Goal: Check status: Check status

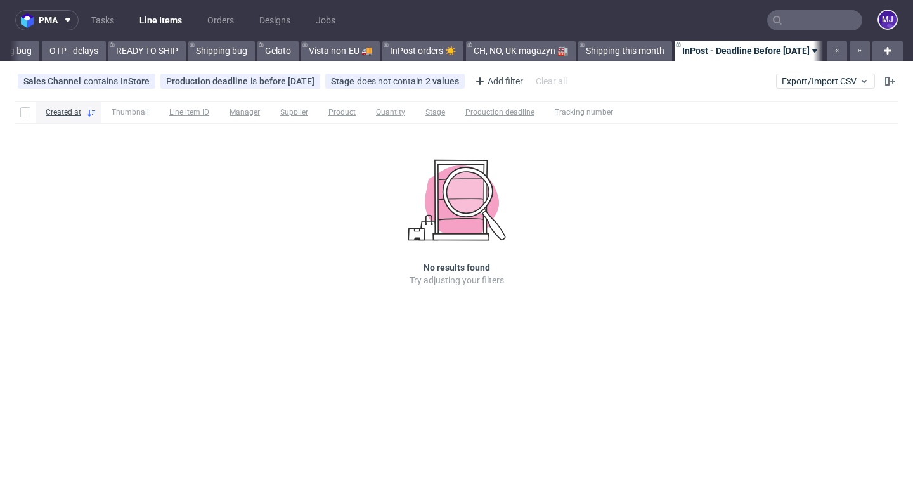
scroll to position [0, 2564]
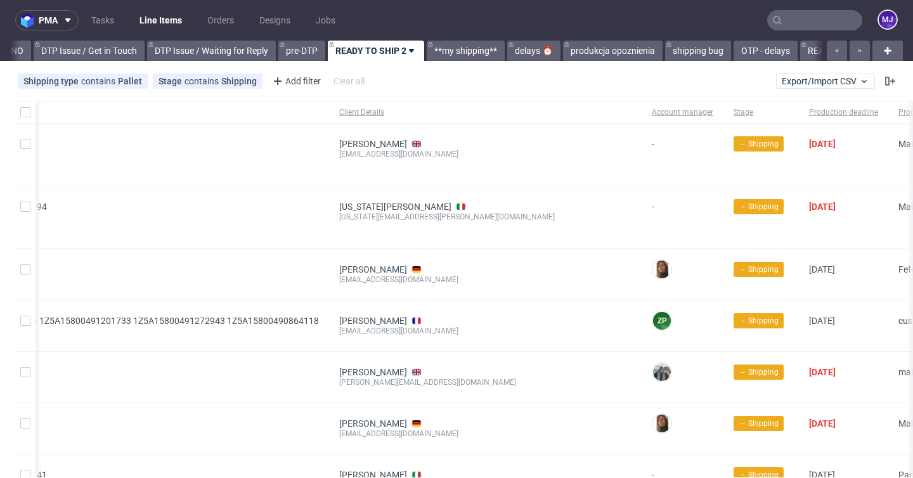
scroll to position [0, 823]
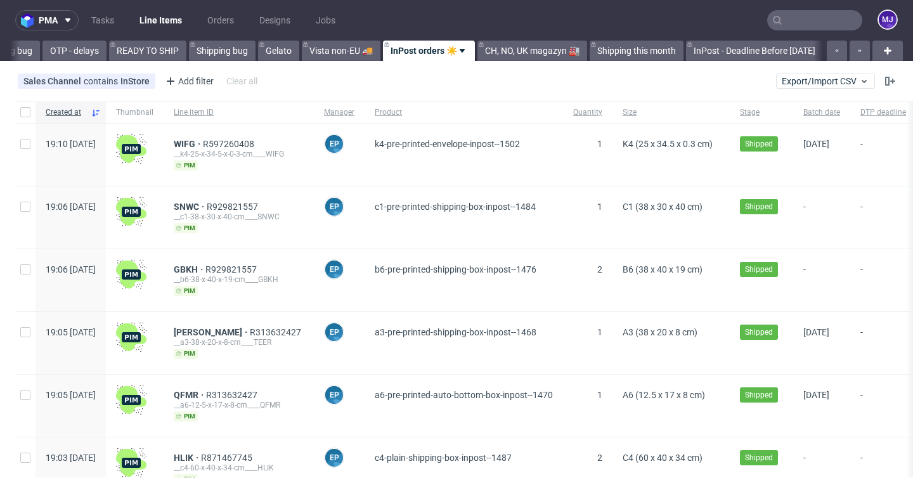
scroll to position [0, 2572]
click at [563, 148] on div "k4-pre-printed-envelope-inpost--1502" at bounding box center [464, 155] width 198 height 62
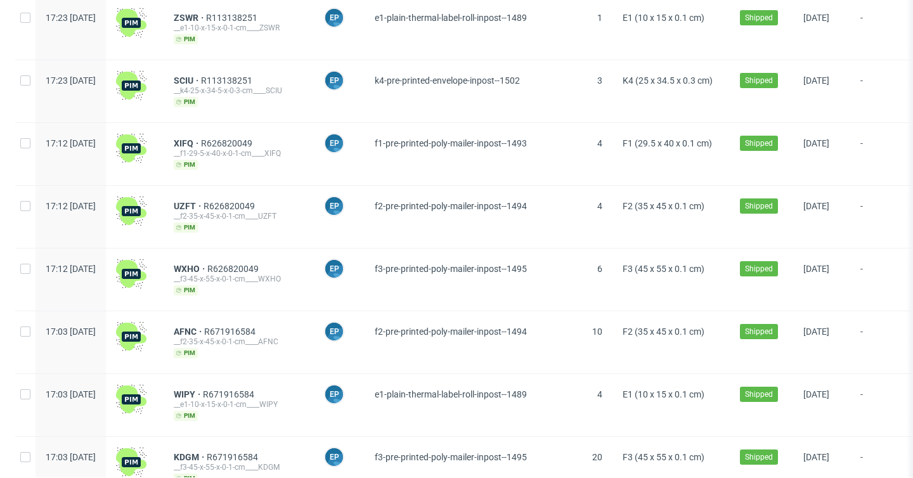
scroll to position [1561, 0]
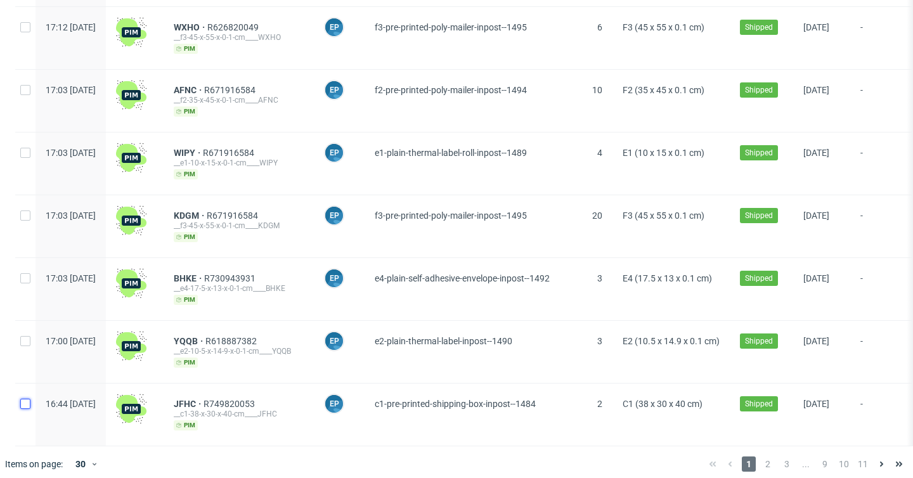
click at [25, 399] on input "checkbox" at bounding box center [25, 404] width 10 height 10
checkbox input "true"
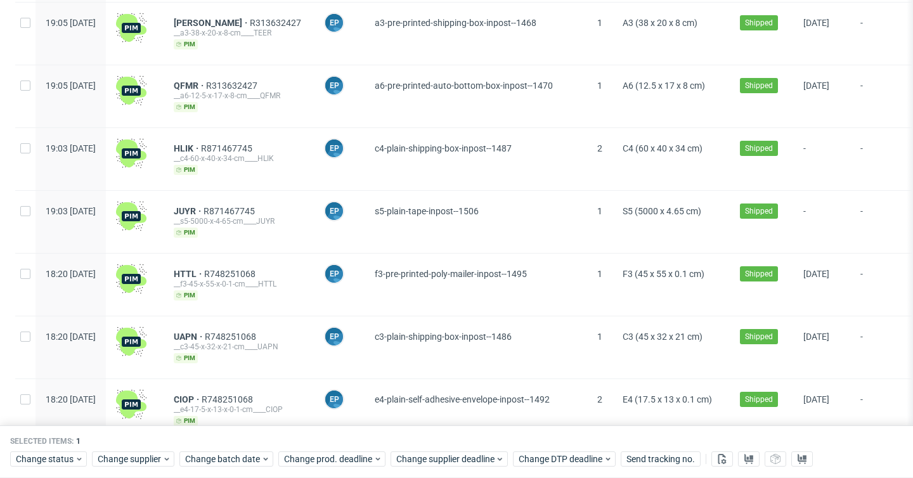
scroll to position [0, 0]
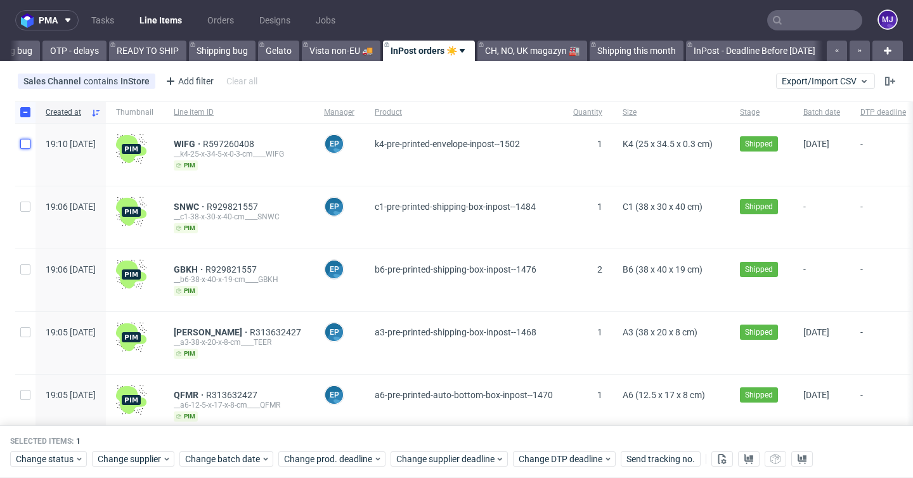
click at [25, 140] on input "checkbox" at bounding box center [25, 144] width 10 height 10
checkbox input "true"
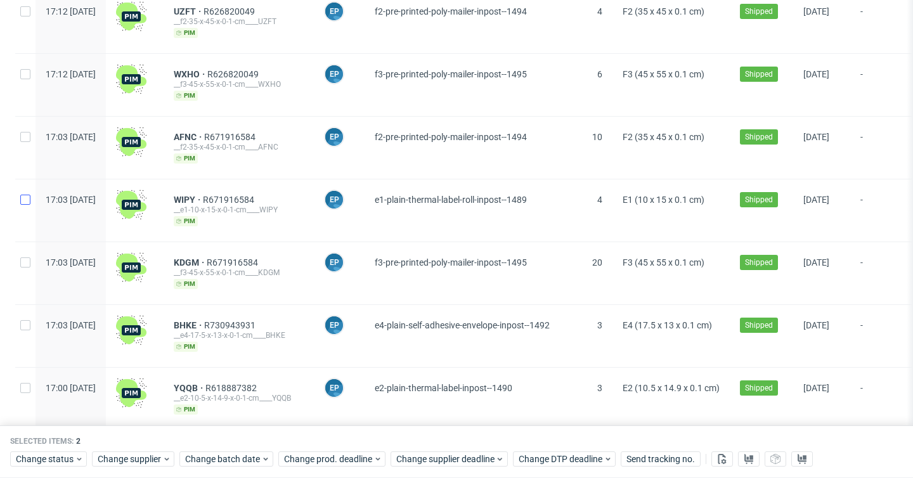
scroll to position [1613, 0]
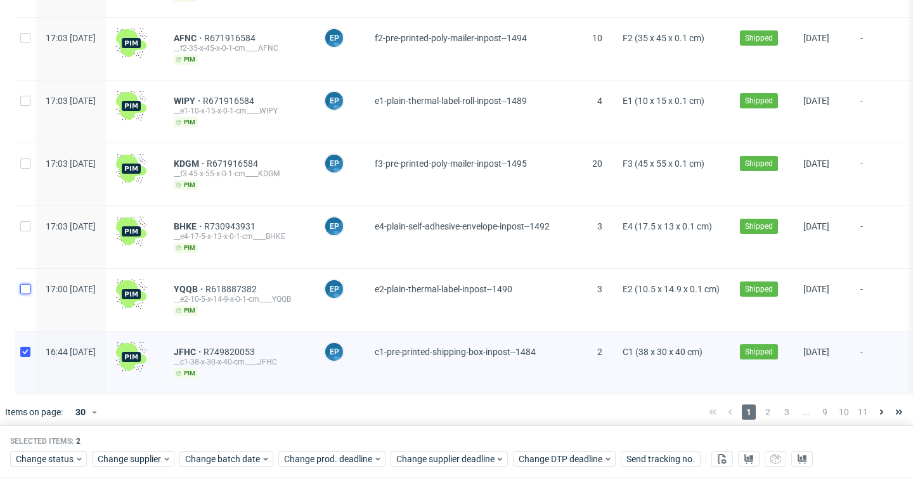
click at [27, 284] on input "checkbox" at bounding box center [25, 289] width 10 height 10
checkbox input "true"
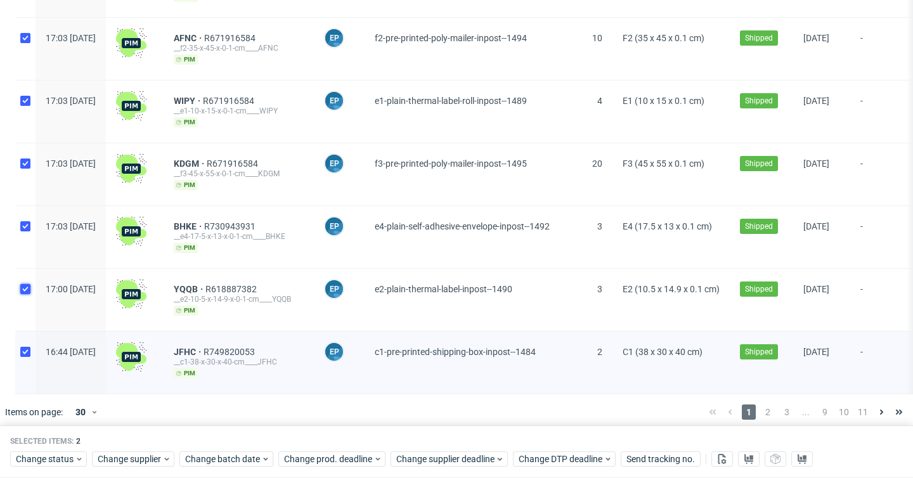
checkbox input "true"
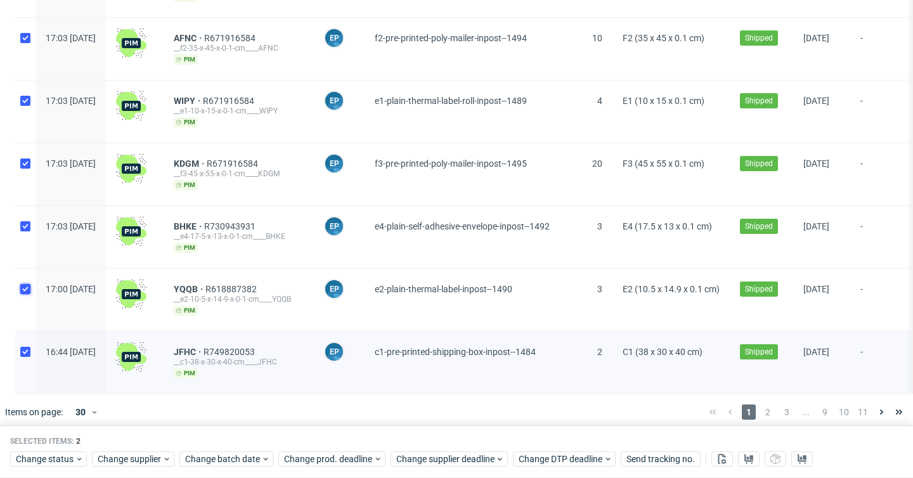
checkbox input "true"
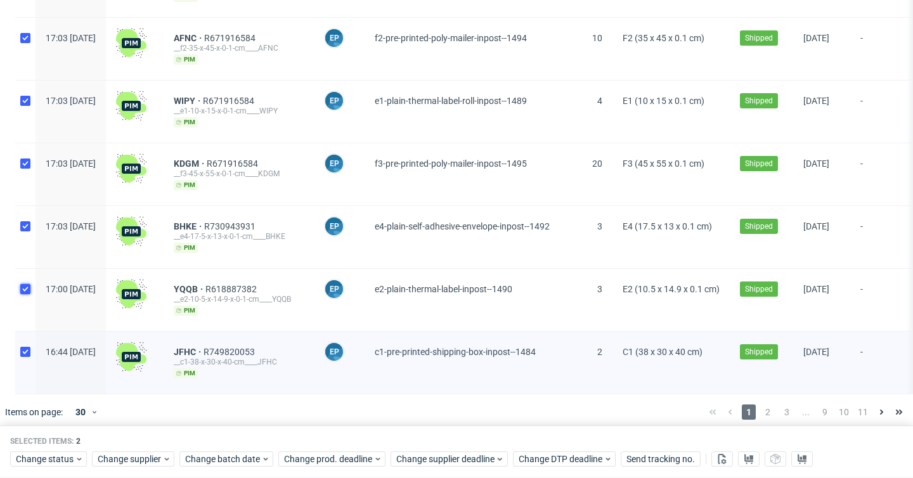
checkbox input "true"
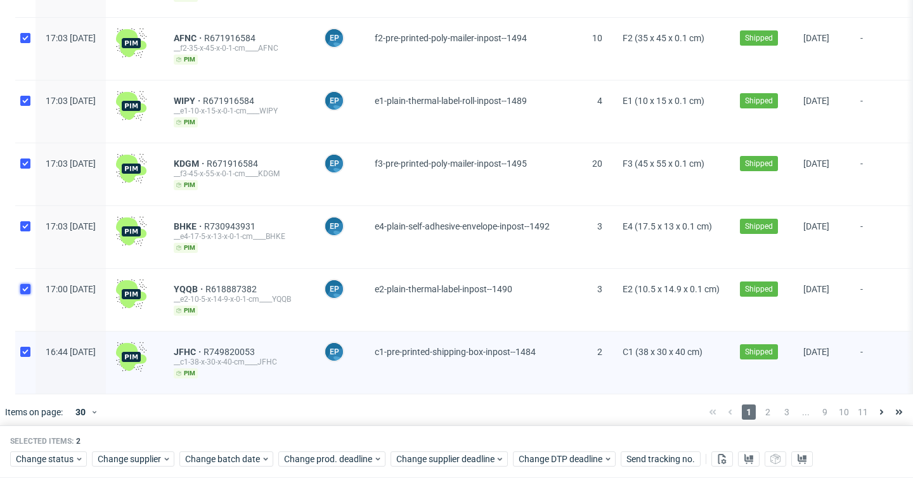
checkbox input "true"
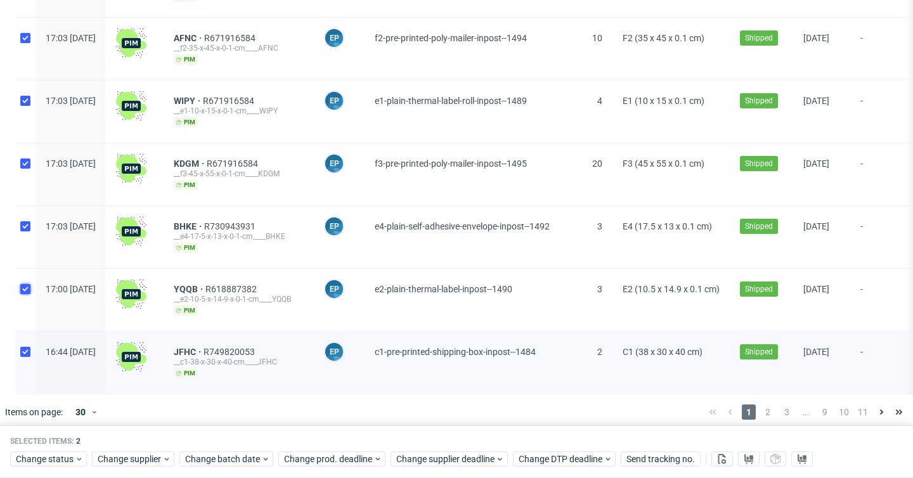
checkbox input "true"
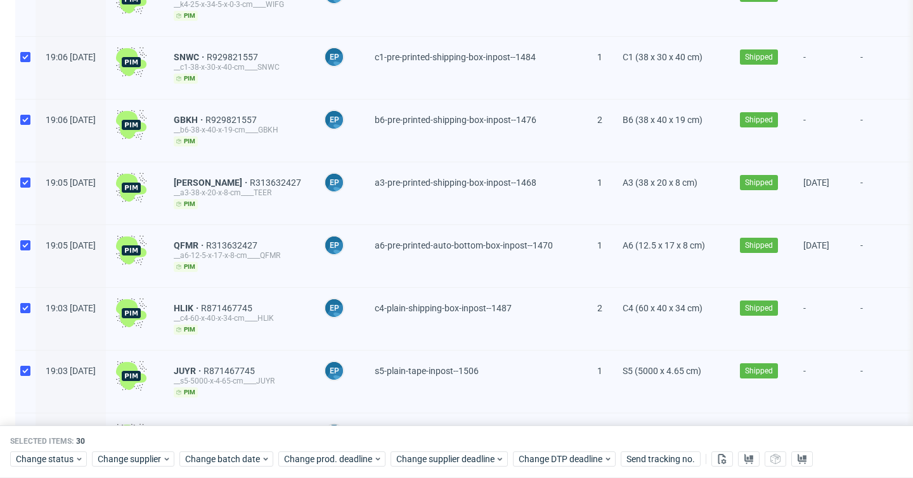
scroll to position [0, 0]
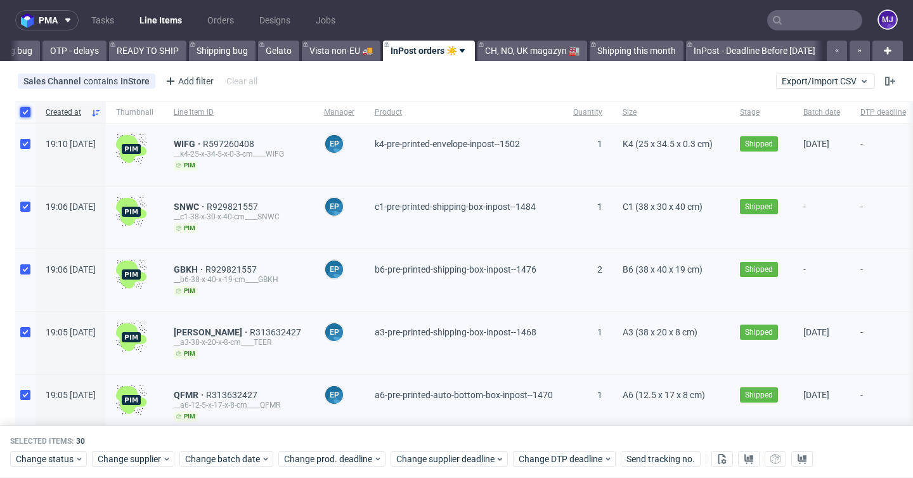
click at [25, 111] on input "checkbox" at bounding box center [25, 112] width 10 height 10
checkbox input "false"
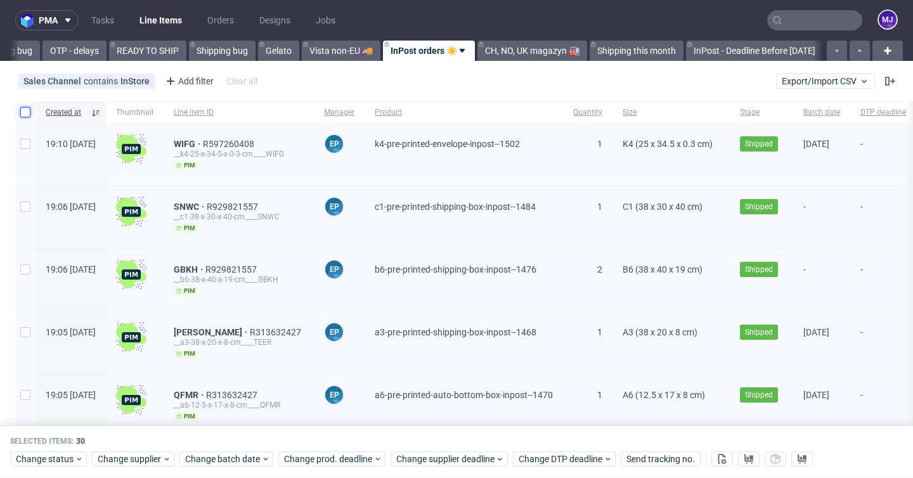
checkbox input "false"
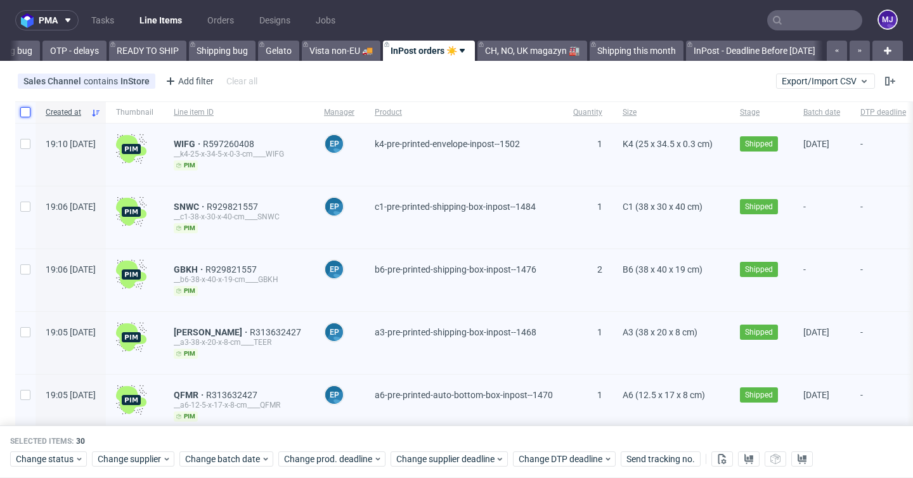
checkbox input "false"
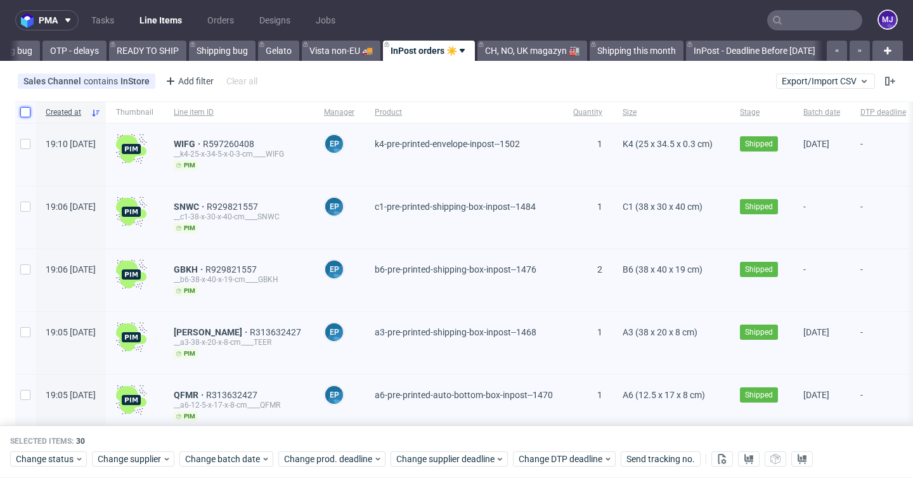
checkbox input "false"
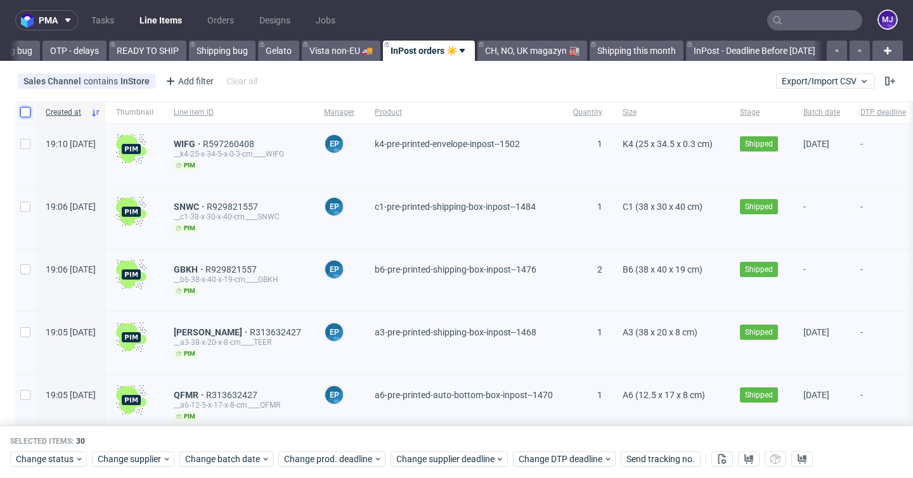
checkbox input "false"
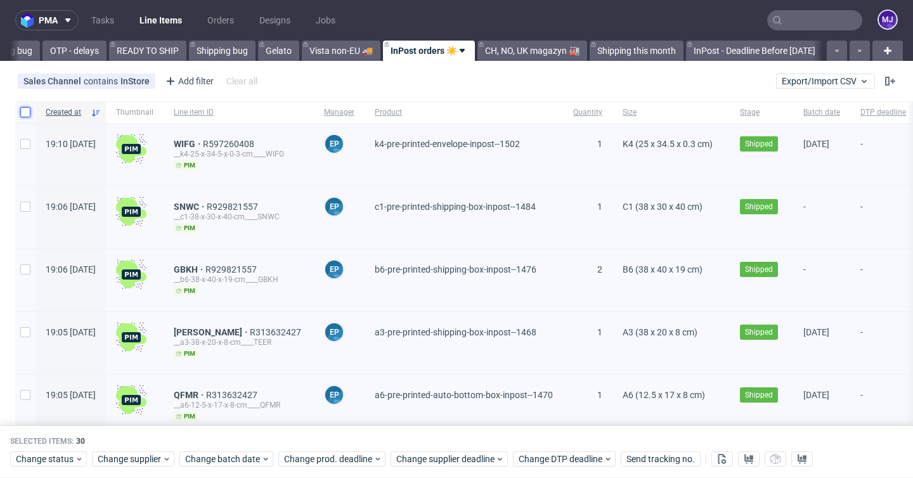
checkbox input "false"
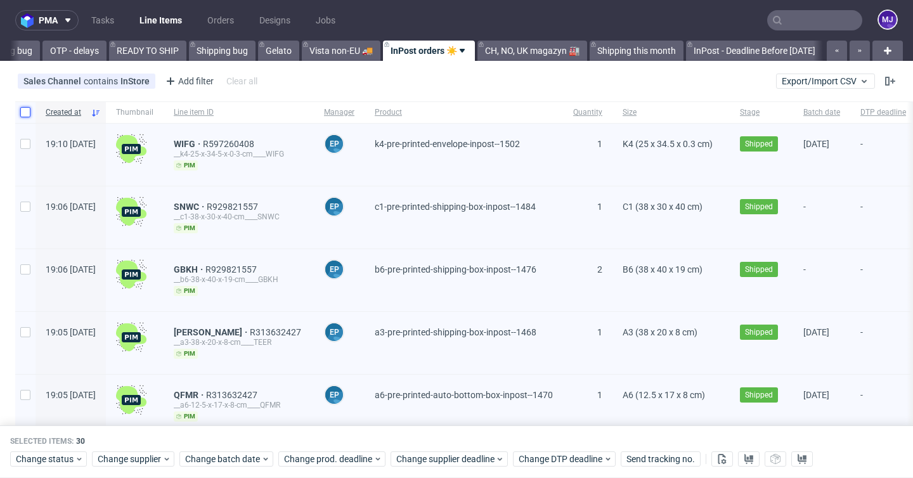
checkbox input "false"
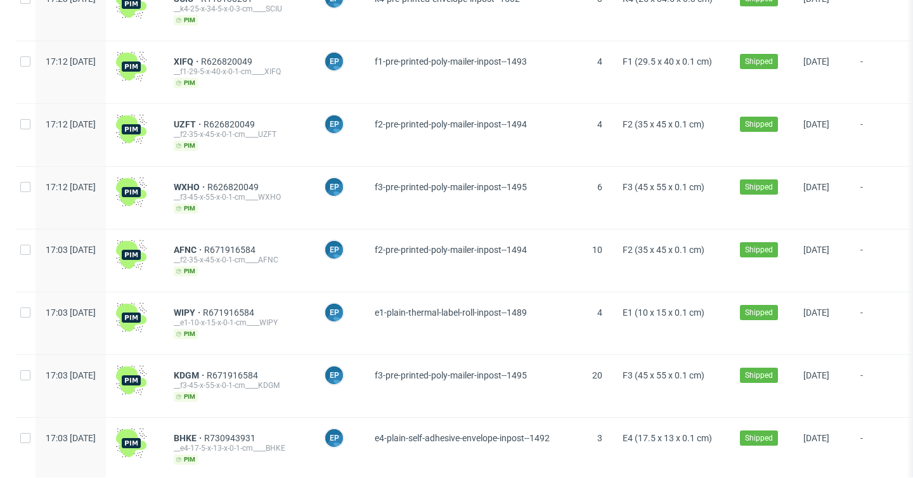
scroll to position [1561, 0]
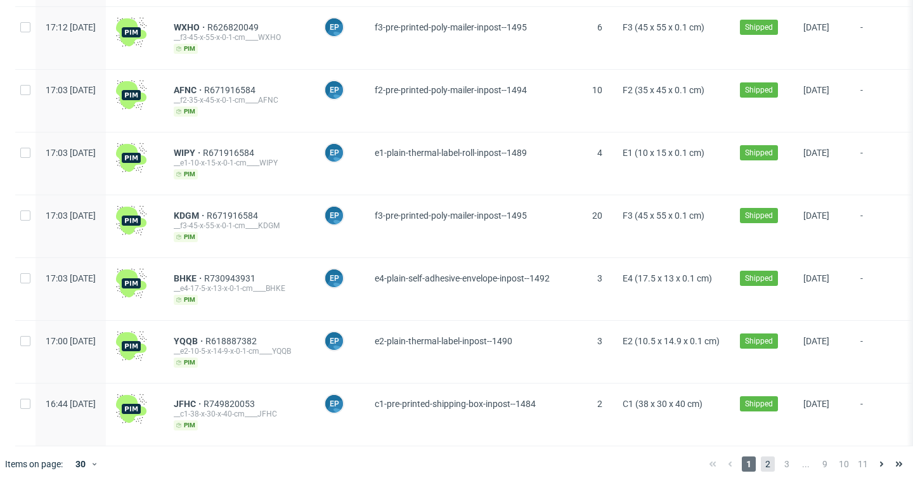
click at [761, 457] on span "2" at bounding box center [768, 464] width 14 height 15
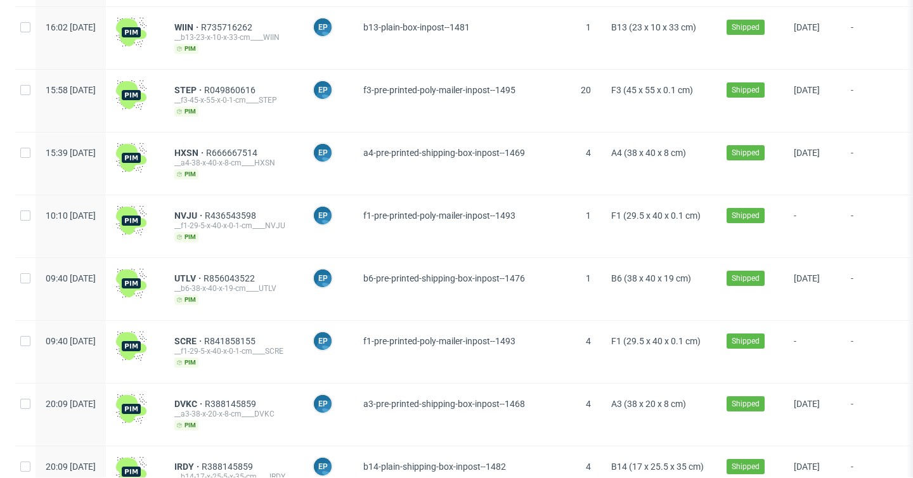
scroll to position [1565, 0]
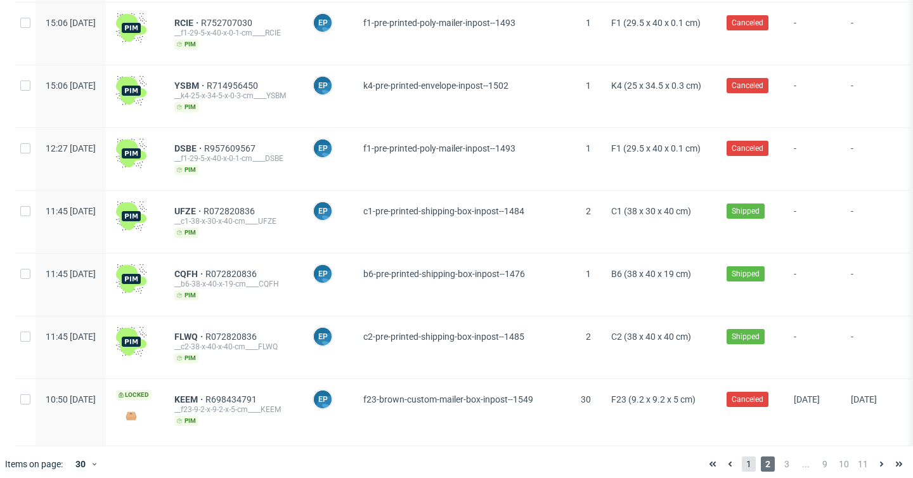
click at [742, 457] on span "1" at bounding box center [749, 464] width 14 height 15
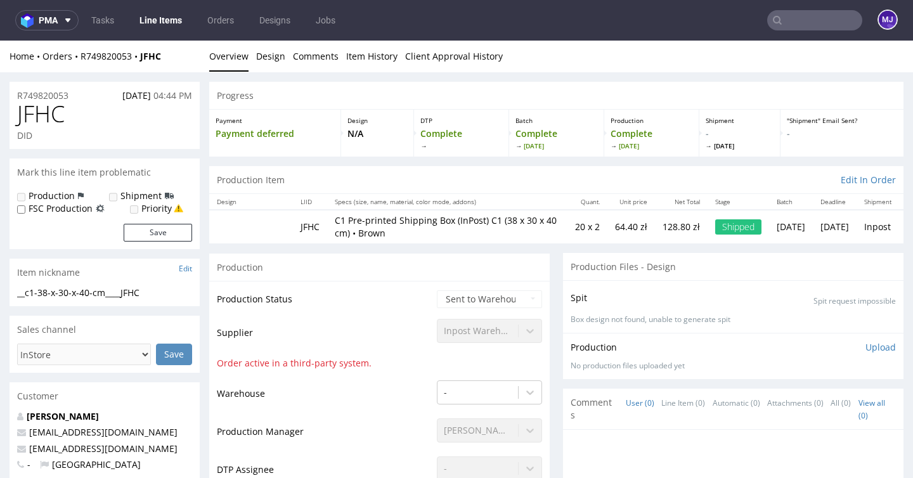
click at [385, 260] on div "Production" at bounding box center [379, 267] width 341 height 29
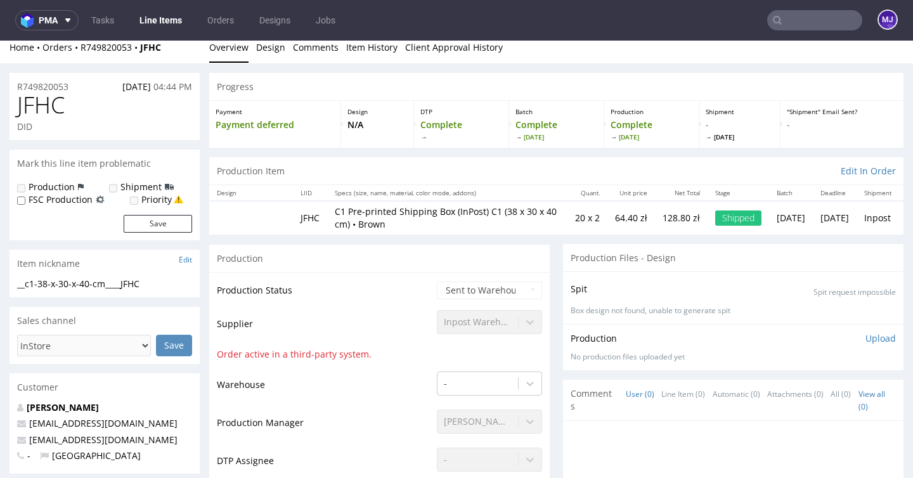
scroll to position [10, 0]
click at [385, 260] on div "Production" at bounding box center [379, 258] width 341 height 29
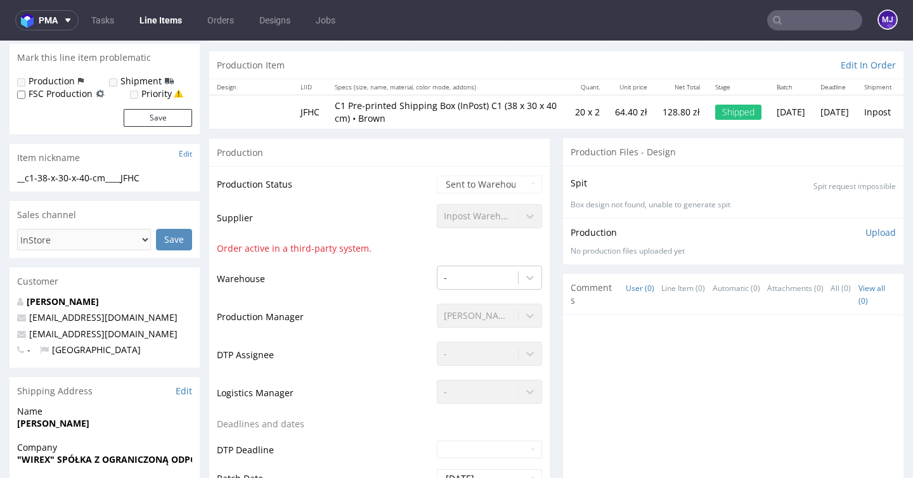
scroll to position [16, 0]
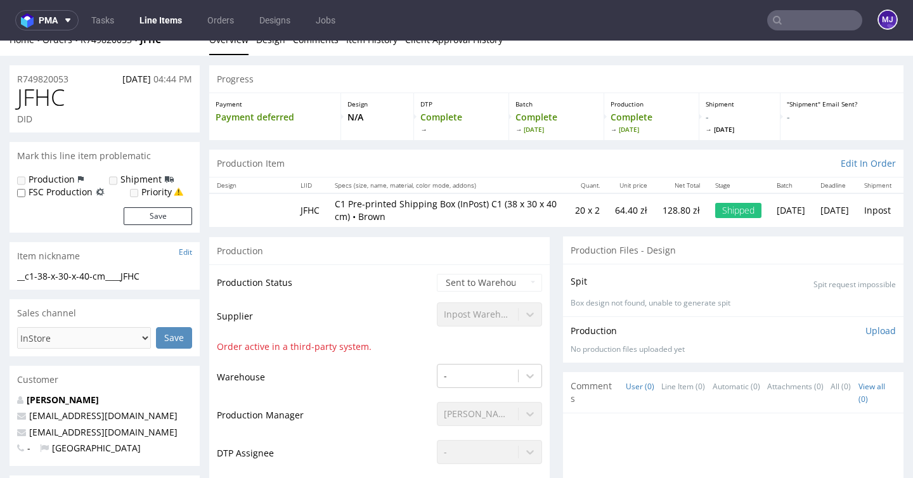
click at [398, 237] on div "Production" at bounding box center [379, 251] width 341 height 29
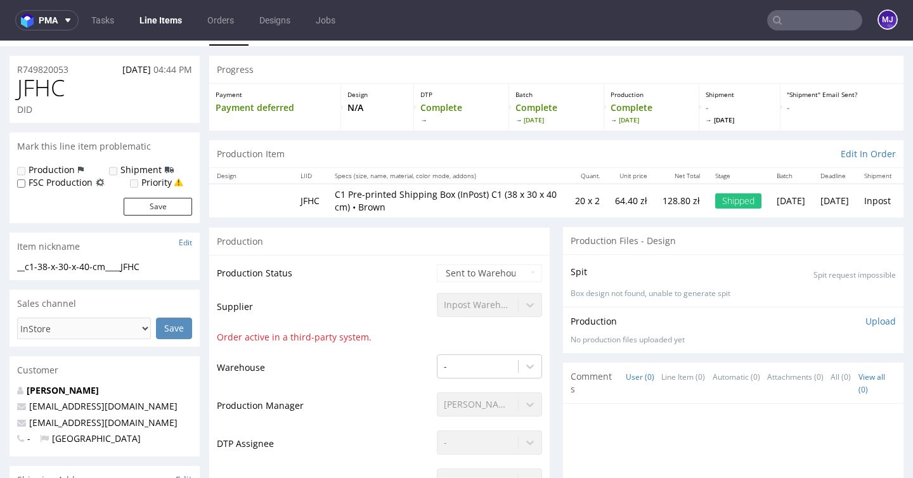
scroll to position [27, 0]
click at [398, 237] on div "Production" at bounding box center [379, 240] width 341 height 29
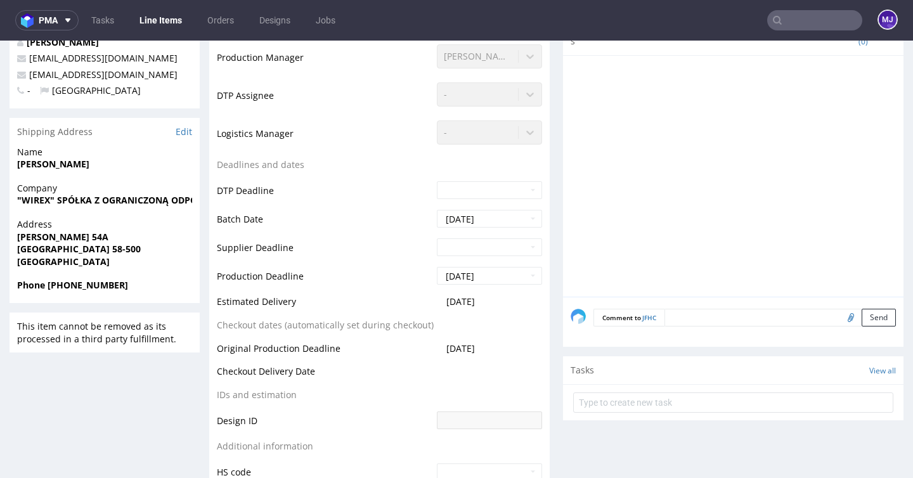
scroll to position [0, 0]
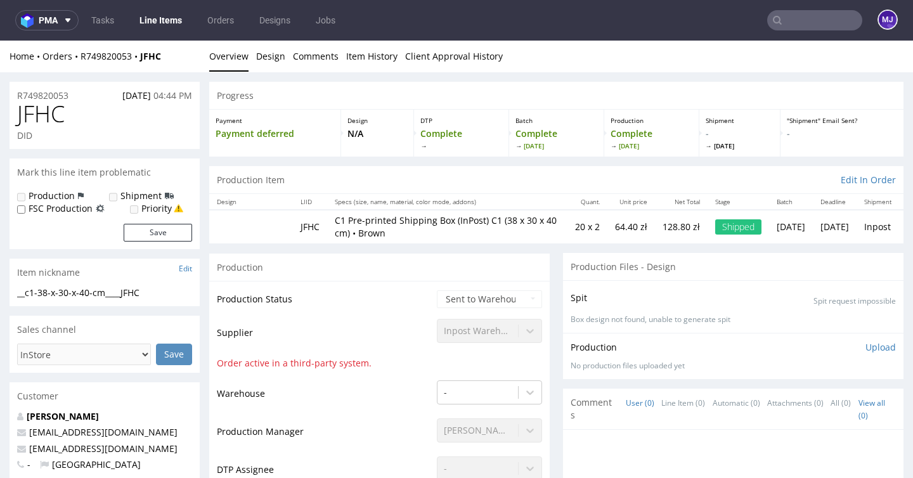
click at [821, 22] on input "text" at bounding box center [814, 20] width 95 height 20
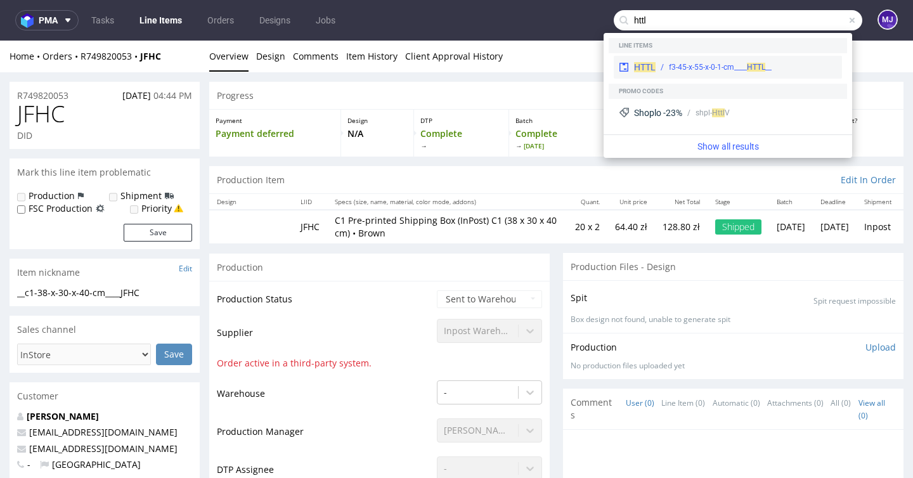
type input "httl"
click at [738, 64] on div "__f3-45-x-55-x-0-1-cm____ HTTL" at bounding box center [720, 67] width 103 height 11
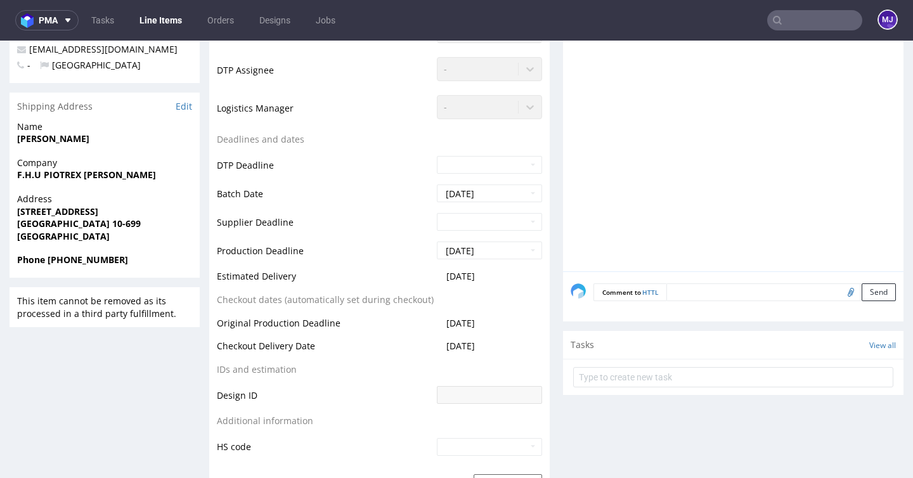
scroll to position [400, 0]
drag, startPoint x: 301, startPoint y: 270, endPoint x: 218, endPoint y: 277, distance: 83.3
click at [218, 277] on td "Estimated Delivery" at bounding box center [325, 279] width 217 height 23
copy td "Estimated Delivery"
click at [237, 278] on td "Estimated Delivery" at bounding box center [325, 279] width 217 height 23
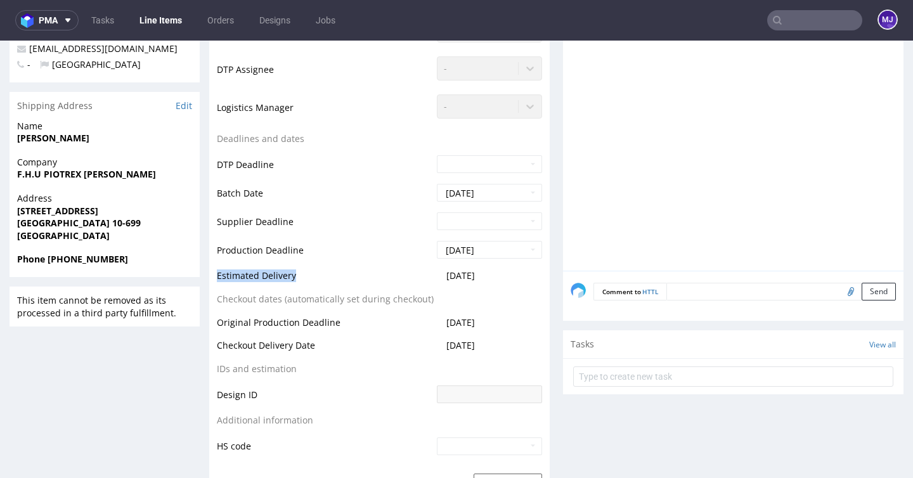
drag, startPoint x: 237, startPoint y: 278, endPoint x: 273, endPoint y: 278, distance: 35.5
click at [273, 278] on td "Estimated Delivery" at bounding box center [325, 279] width 217 height 23
copy td "Estimated Delivery"
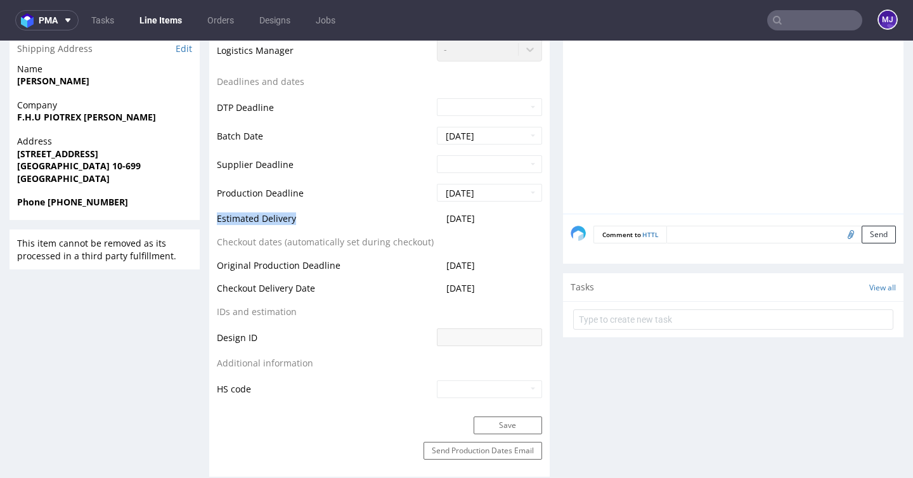
scroll to position [460, 0]
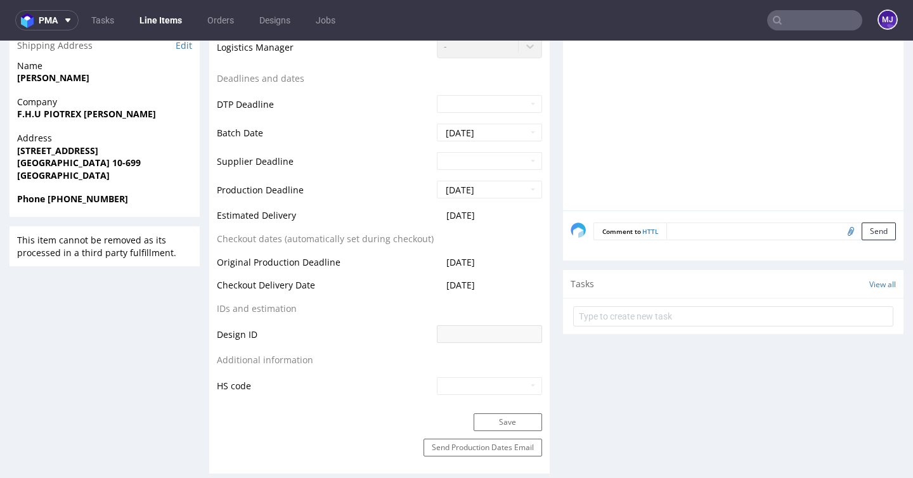
click at [235, 282] on td "Checkout Delivery Date" at bounding box center [325, 289] width 217 height 23
drag, startPoint x: 235, startPoint y: 282, endPoint x: 297, endPoint y: 282, distance: 62.2
click at [297, 282] on td "Checkout Delivery Date" at bounding box center [325, 289] width 217 height 23
copy td "Checkout Delivery Date"
click at [354, 202] on td "Production Deadline" at bounding box center [325, 193] width 217 height 29
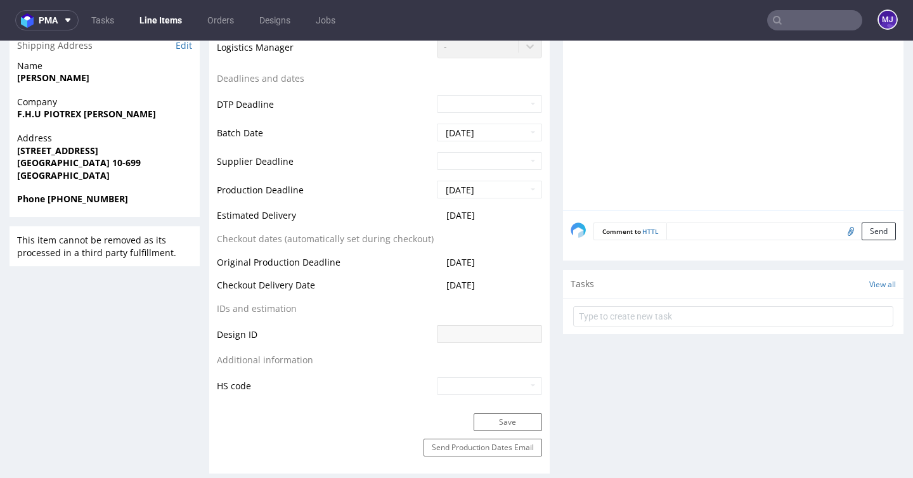
click at [424, 133] on tr "Batch Date 2025-10-15" at bounding box center [379, 136] width 325 height 29
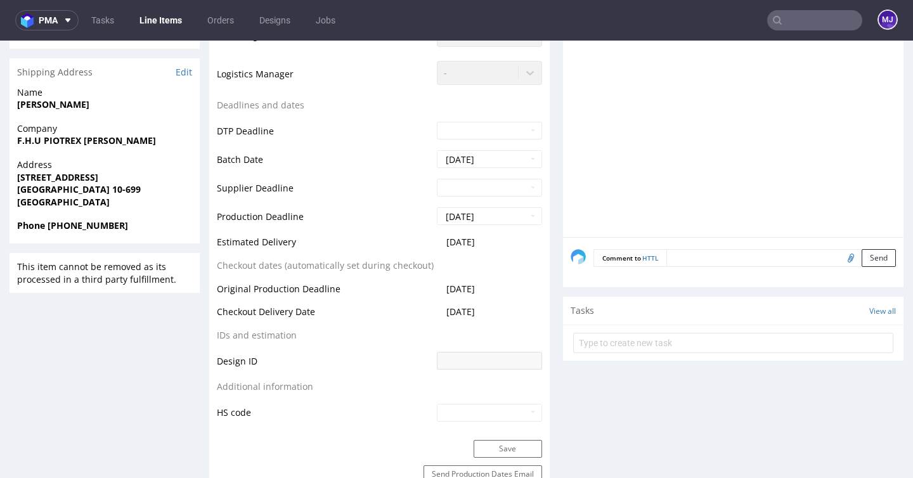
scroll to position [425, 0]
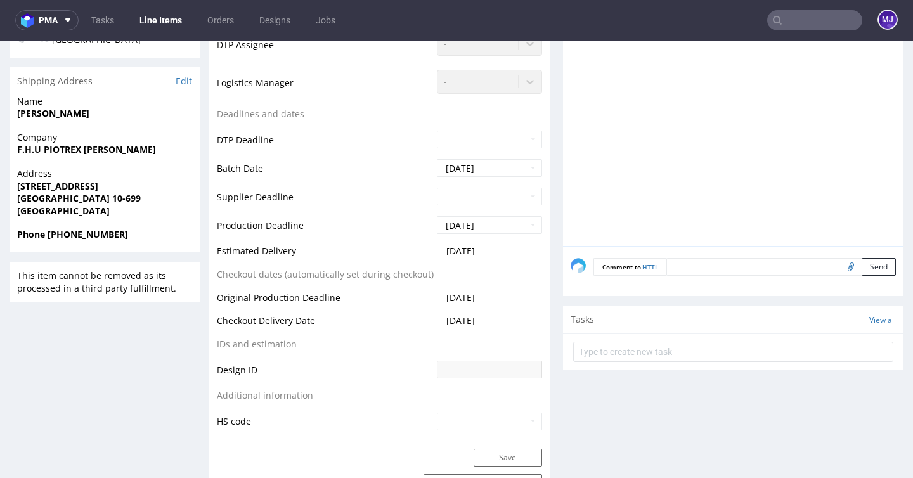
click at [342, 49] on td "DTP Assignee" at bounding box center [325, 49] width 217 height 38
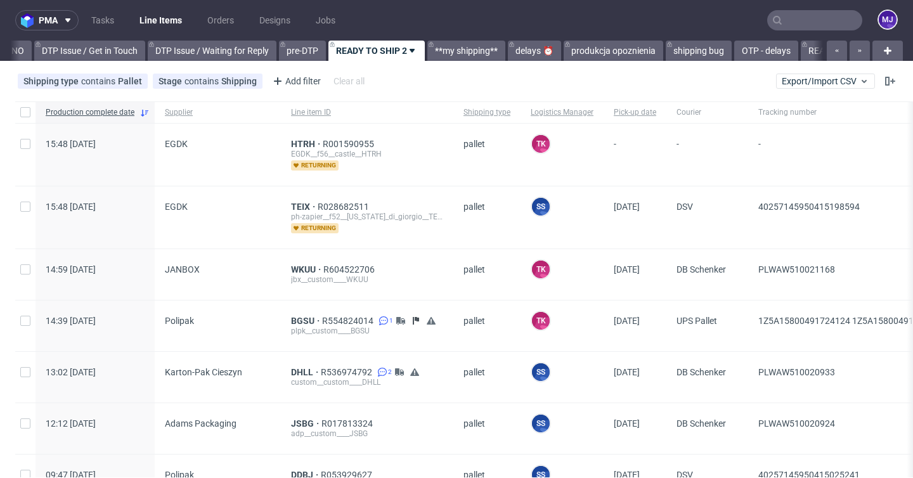
scroll to position [0, 1854]
click at [294, 198] on div "TEIX R028682511 ph-zapier__f52__virginia_di_giorgio__TEIX returning" at bounding box center [367, 217] width 172 height 62
click at [292, 202] on span "TEIX" at bounding box center [304, 207] width 27 height 10
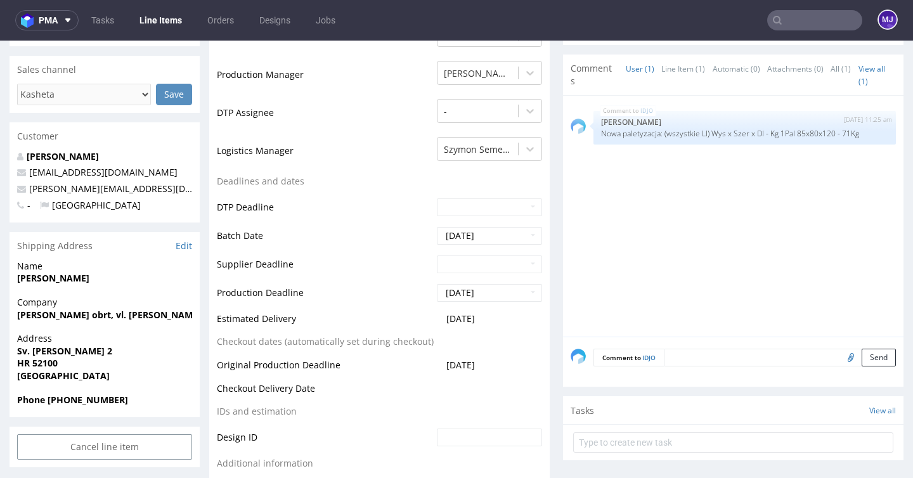
scroll to position [358, 0]
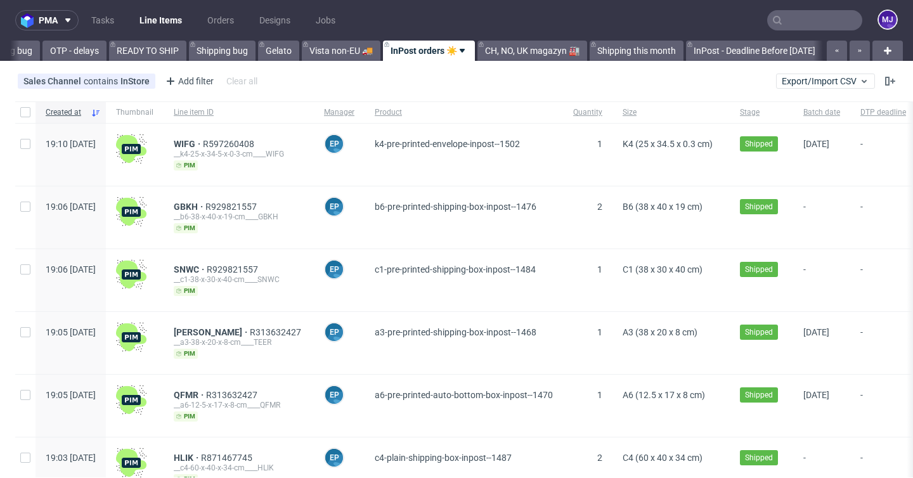
scroll to position [0, 2572]
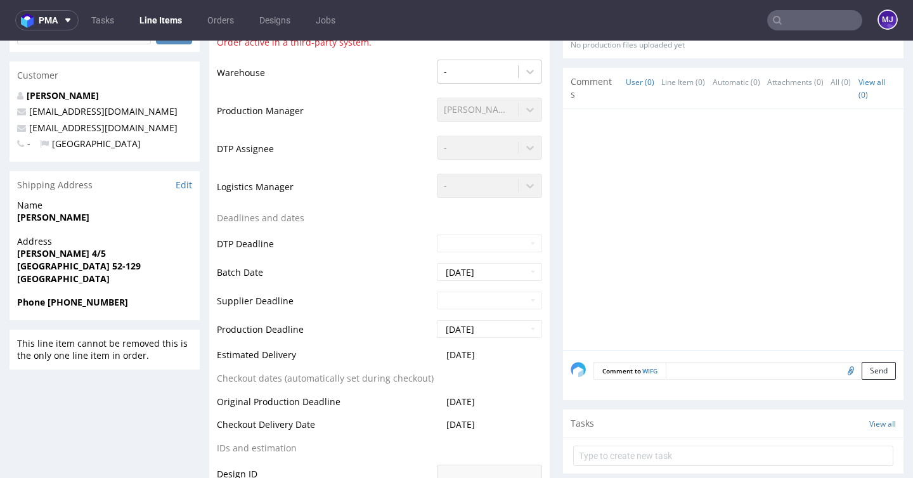
scroll to position [415, 0]
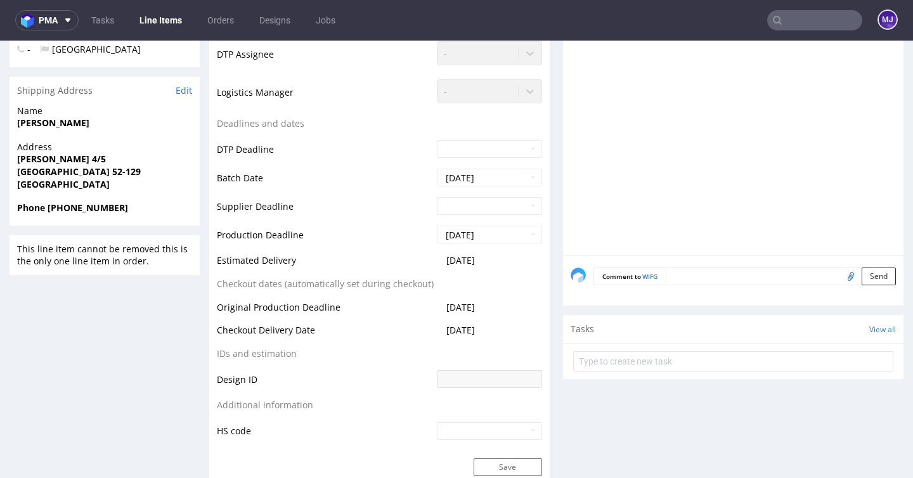
click at [231, 332] on td "Checkout Delivery Date" at bounding box center [325, 334] width 217 height 23
drag, startPoint x: 231, startPoint y: 332, endPoint x: 301, endPoint y: 332, distance: 69.8
click at [301, 332] on td "Checkout Delivery Date" at bounding box center [325, 334] width 217 height 23
copy td "Checkout Delivery Date"
